Goal: Task Accomplishment & Management: Manage account settings

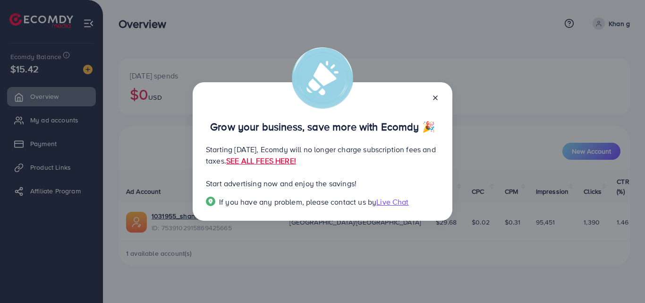
click at [436, 95] on icon at bounding box center [435, 98] width 8 height 8
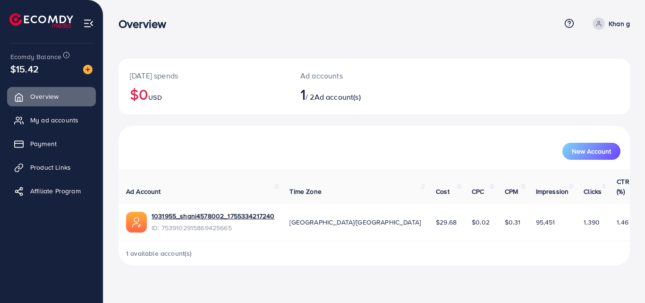
click at [341, 91] on h2 "1 / 2 Ad account(s)" at bounding box center [352, 94] width 105 height 18
click at [343, 97] on span "Ad account(s)" at bounding box center [337, 97] width 46 height 10
click at [310, 98] on h2 "1 / 2 Ad account(s)" at bounding box center [352, 94] width 105 height 18
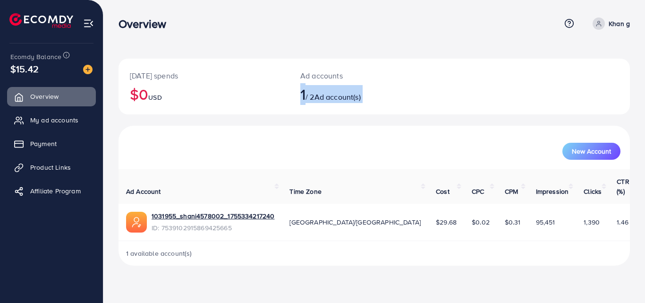
click at [491, 95] on div "[DATE] spends $0 USD Ad accounts 1 / 2 Ad account(s)" at bounding box center [373, 87] width 511 height 56
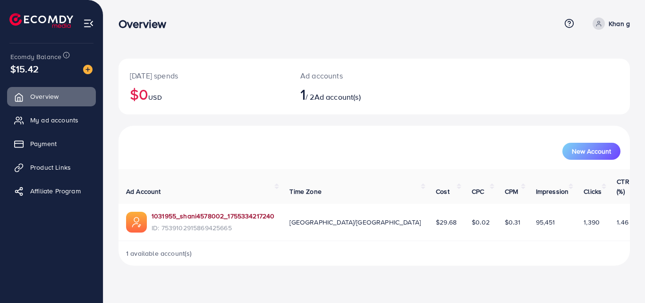
click at [229, 211] on link "1031955_shani4578002_1755334217240" at bounding box center [212, 215] width 123 height 9
click at [324, 96] on span "Ad account(s)" at bounding box center [337, 97] width 46 height 10
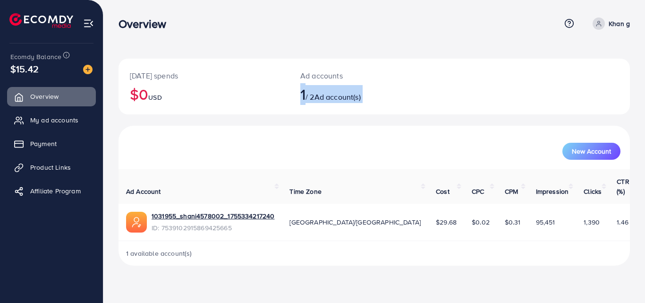
click at [324, 96] on span "Ad account(s)" at bounding box center [337, 97] width 46 height 10
click at [158, 248] on span "1 available account(s)" at bounding box center [159, 252] width 66 height 9
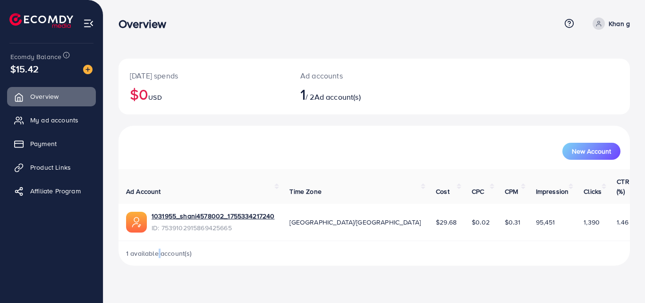
click at [158, 248] on span "1 available account(s)" at bounding box center [159, 252] width 66 height 9
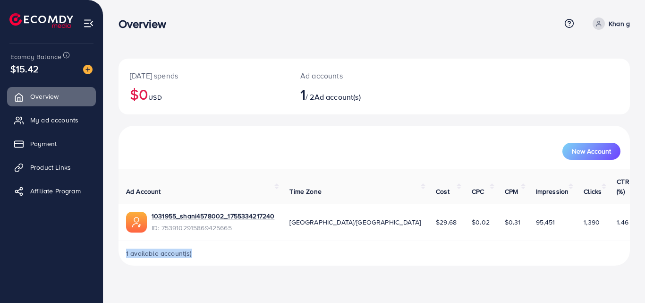
click at [290, 248] on div "1 available account(s)" at bounding box center [373, 253] width 511 height 25
click at [33, 150] on link "Payment" at bounding box center [51, 143] width 89 height 19
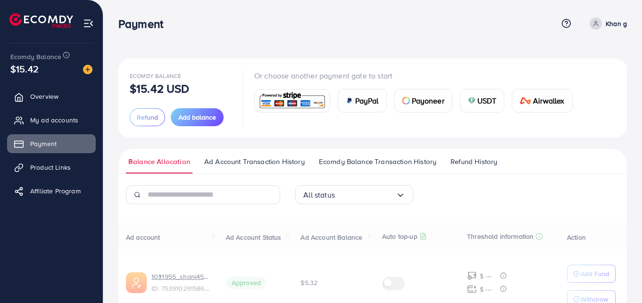
click at [391, 125] on div "Or choose another payment gate to start PayPal Payoneer USDT Airwallex" at bounding box center [417, 98] width 326 height 56
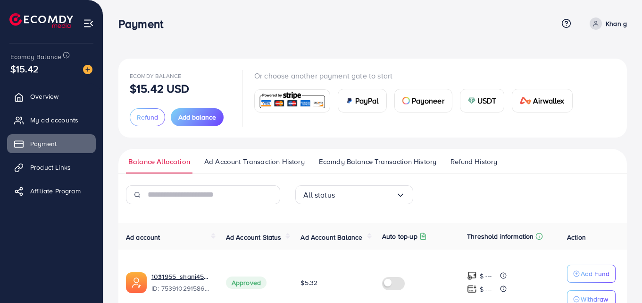
scroll to position [53, 0]
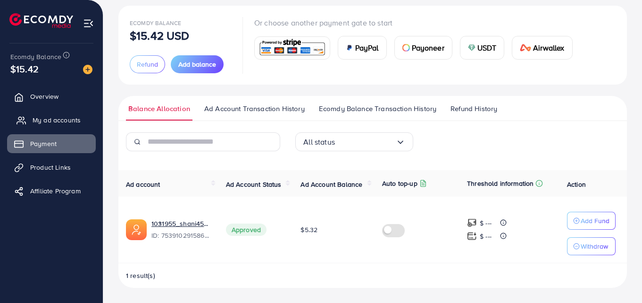
click at [71, 118] on span "My ad accounts" at bounding box center [57, 119] width 48 height 9
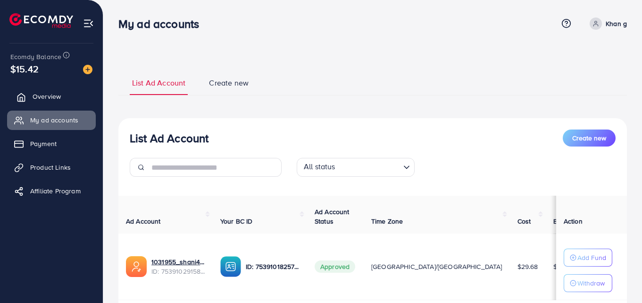
click at [71, 92] on link "Overview" at bounding box center [51, 96] width 89 height 19
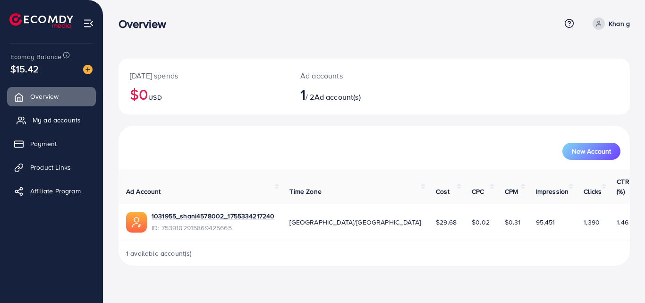
click at [81, 119] on link "My ad accounts" at bounding box center [51, 119] width 89 height 19
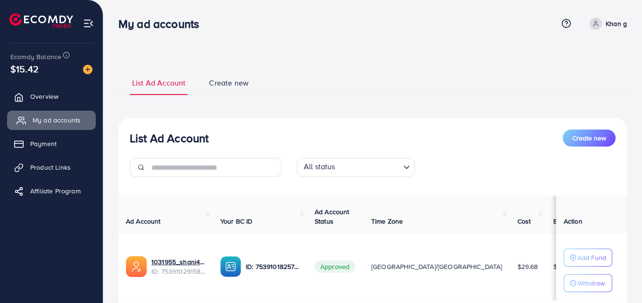
click at [81, 119] on link "My ad accounts" at bounding box center [51, 119] width 89 height 19
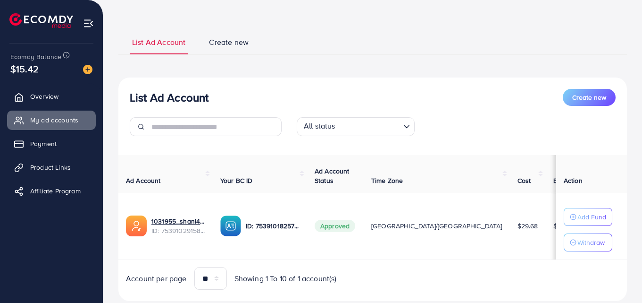
scroll to position [42, 0]
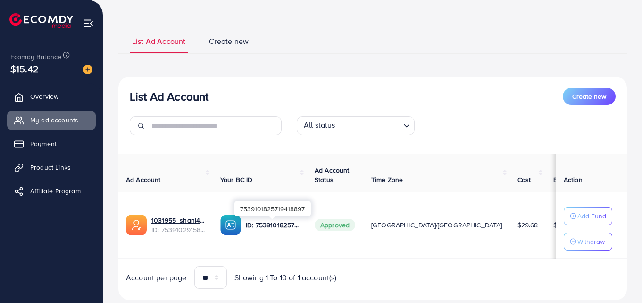
click at [276, 227] on p "ID: 7539101825719418897" at bounding box center [273, 224] width 54 height 11
drag, startPoint x: 276, startPoint y: 227, endPoint x: 279, endPoint y: 237, distance: 11.2
click at [279, 237] on td "ID: 7539101825719418897" at bounding box center [260, 225] width 94 height 67
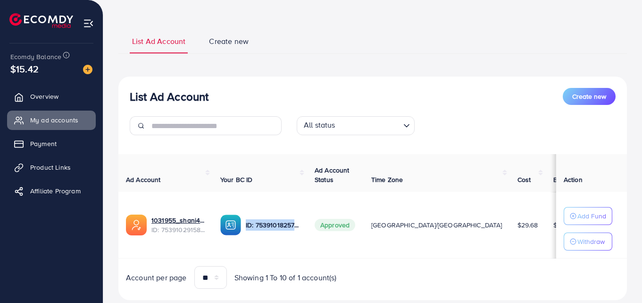
click at [290, 242] on td "ID: 7539101825719418897" at bounding box center [260, 225] width 94 height 67
click at [233, 227] on img at bounding box center [230, 224] width 21 height 21
click at [234, 227] on img at bounding box center [230, 224] width 21 height 21
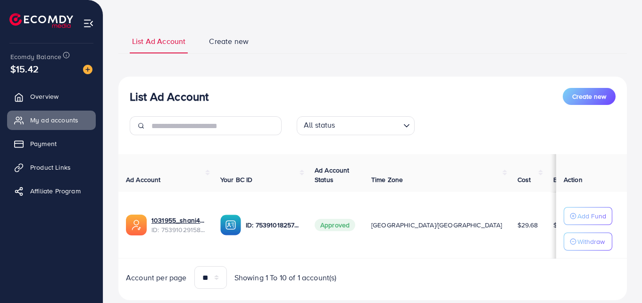
click at [234, 227] on img at bounding box center [230, 224] width 21 height 21
click at [235, 223] on img at bounding box center [230, 224] width 21 height 21
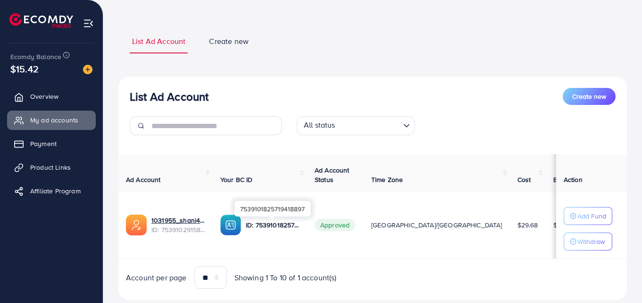
click at [283, 223] on p "ID: 7539101825719418897" at bounding box center [273, 224] width 54 height 11
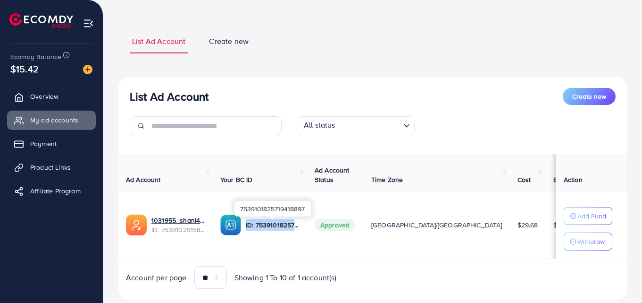
click at [283, 223] on p "ID: 7539101825719418897" at bounding box center [273, 224] width 54 height 11
click at [367, 244] on td "[GEOGRAPHIC_DATA]/[GEOGRAPHIC_DATA]" at bounding box center [437, 225] width 146 height 67
click at [236, 40] on span "Create new" at bounding box center [229, 41] width 40 height 11
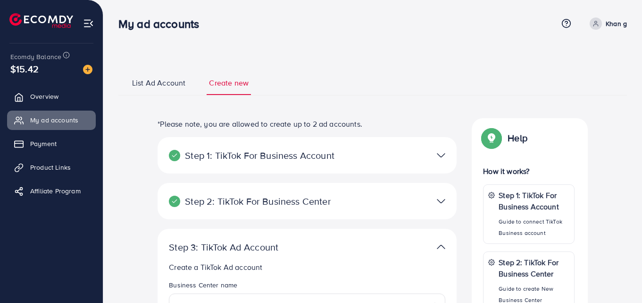
click at [236, 40] on nav "My ad accounts Help Center Contact Support Term and policy About Us Khan g Prof…" at bounding box center [372, 24] width 509 height 34
click at [436, 153] on div at bounding box center [404, 155] width 97 height 14
click at [444, 157] on img at bounding box center [441, 155] width 8 height 14
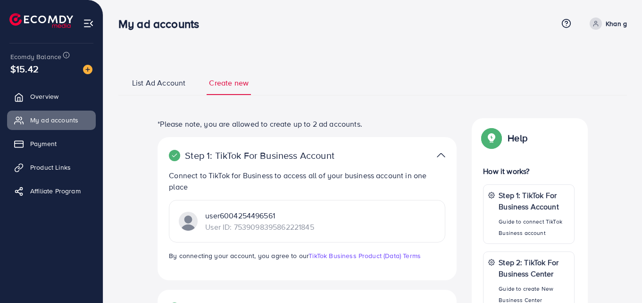
scroll to position [265, 0]
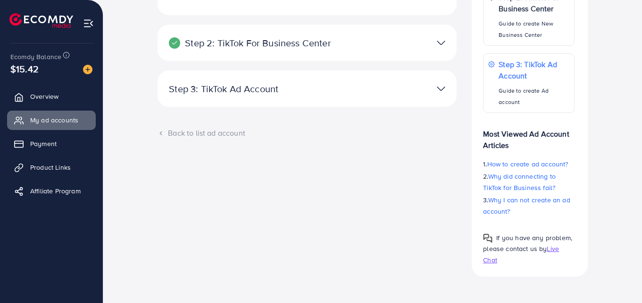
click at [434, 83] on div at bounding box center [404, 89] width 97 height 14
click at [441, 88] on img at bounding box center [441, 89] width 8 height 14
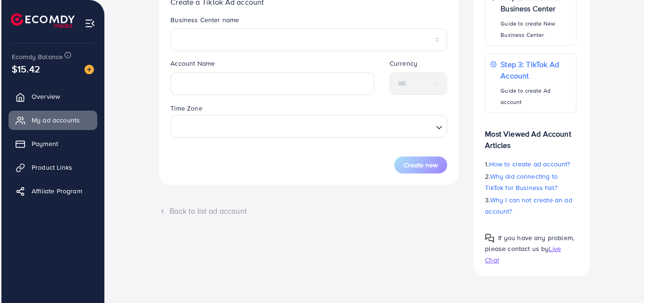
scroll to position [0, 0]
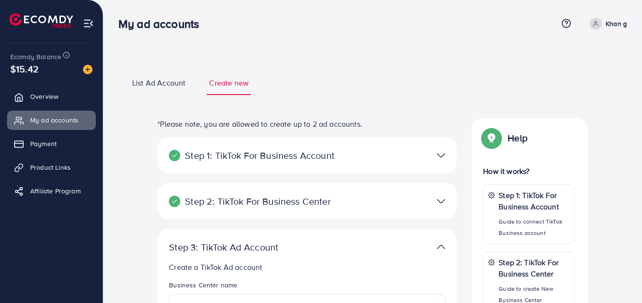
click at [443, 195] on img at bounding box center [441, 201] width 8 height 14
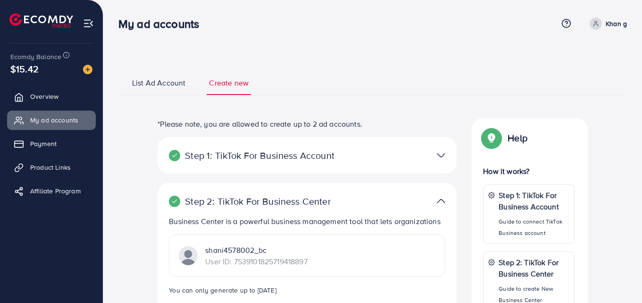
click at [442, 150] on img at bounding box center [441, 155] width 8 height 14
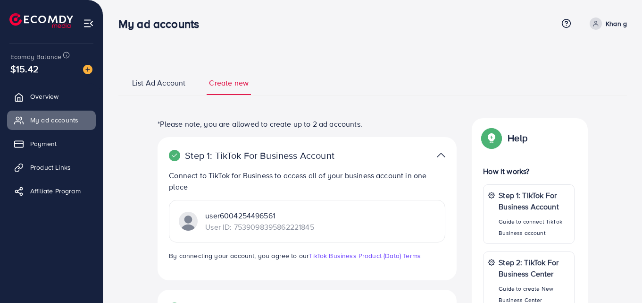
click at [197, 222] on img at bounding box center [188, 220] width 19 height 19
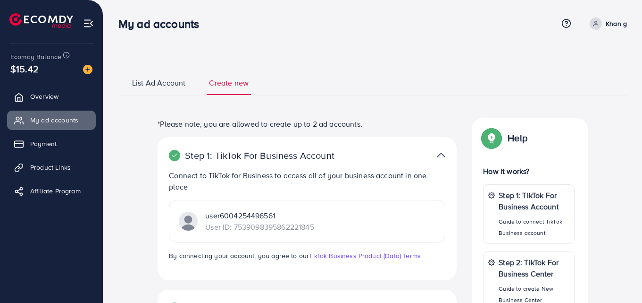
click at [197, 222] on img at bounding box center [188, 220] width 19 height 19
click at [60, 146] on link "Payment" at bounding box center [51, 143] width 89 height 19
click at [61, 146] on link "Payment" at bounding box center [51, 143] width 89 height 19
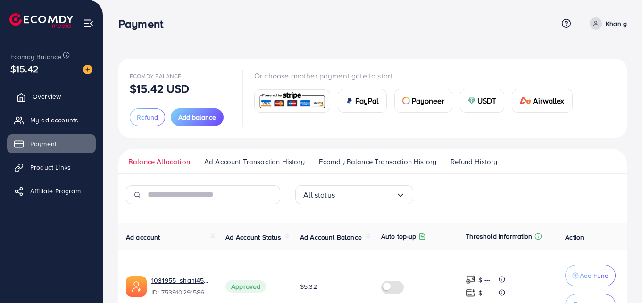
click at [53, 97] on span "Overview" at bounding box center [47, 96] width 28 height 9
